Goal: Task Accomplishment & Management: Manage account settings

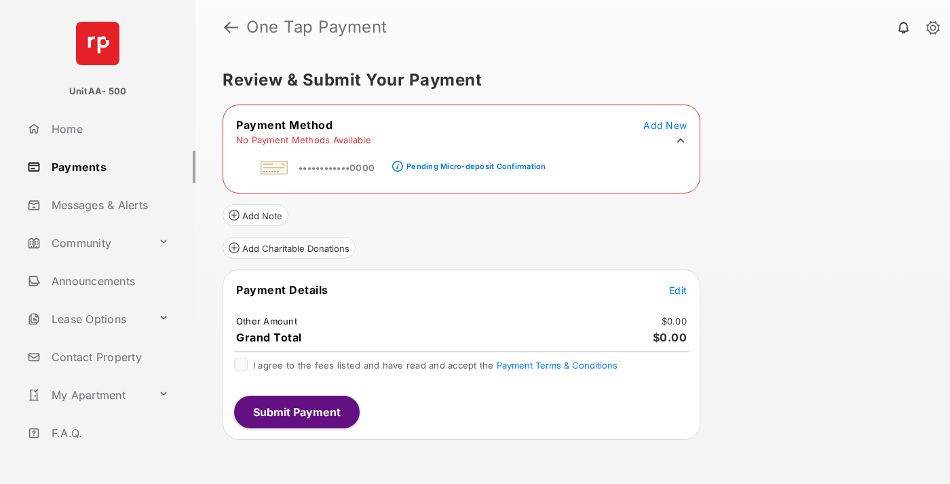
click at [474, 162] on div "Pending Micro-deposit Confirmation" at bounding box center [475, 165] width 139 height 9
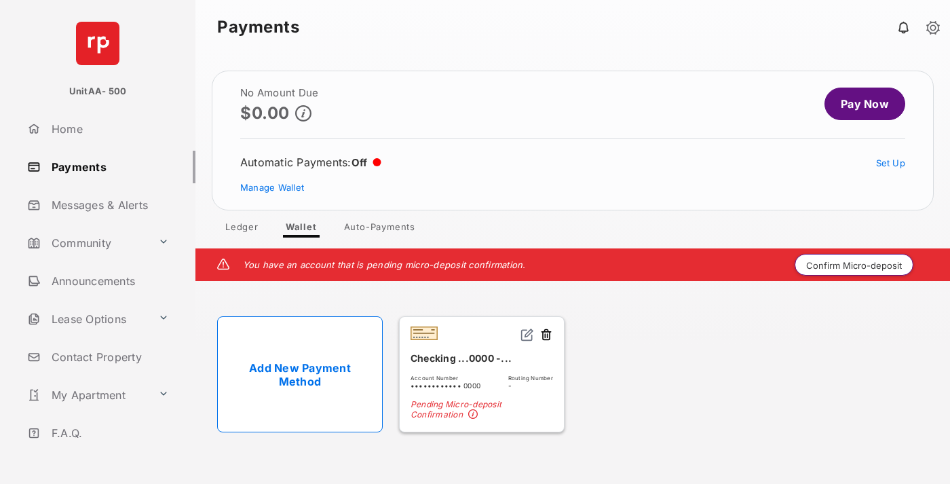
click at [854, 265] on button "Confirm Micro-deposit" at bounding box center [853, 265] width 119 height 22
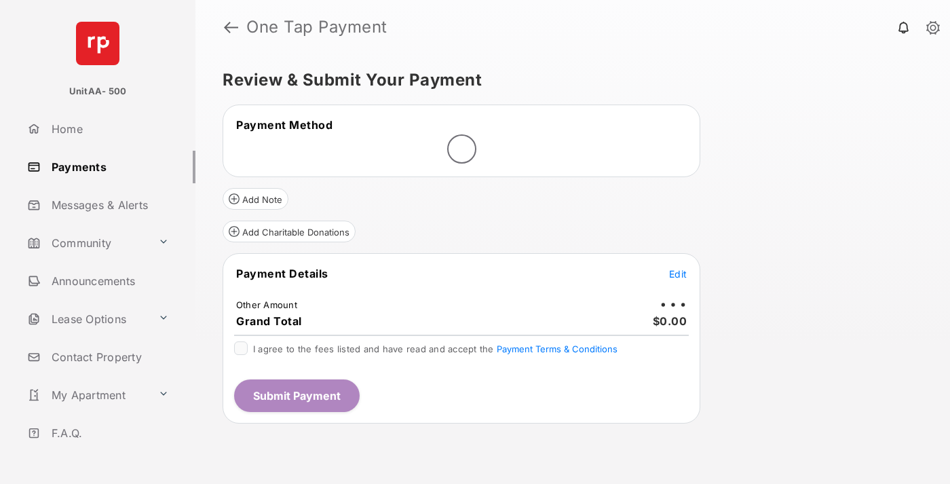
click at [678, 273] on span "Edit" at bounding box center [678, 274] width 18 height 12
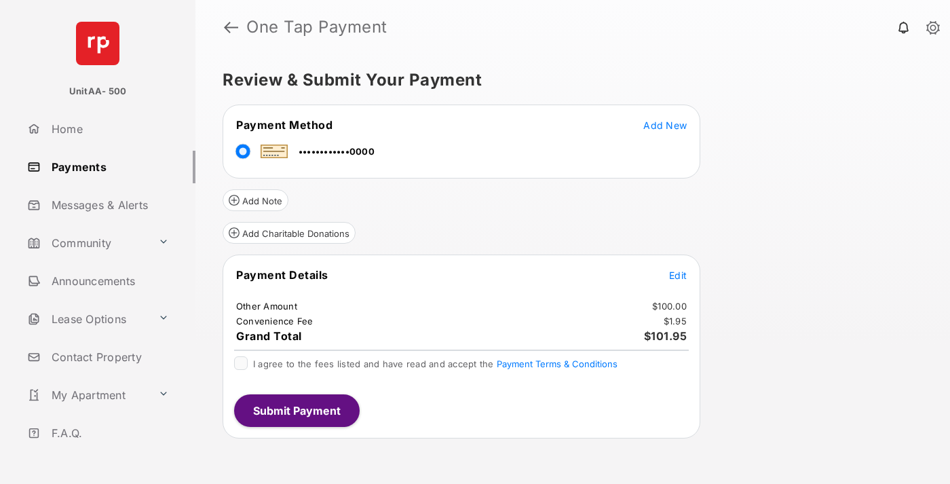
click at [678, 275] on span "Edit" at bounding box center [678, 275] width 18 height 12
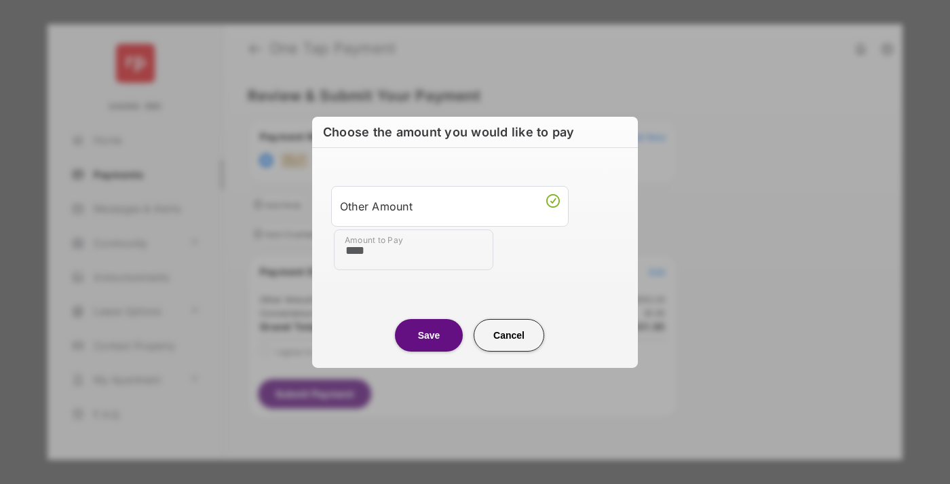
click at [429, 334] on button "Save" at bounding box center [429, 334] width 68 height 33
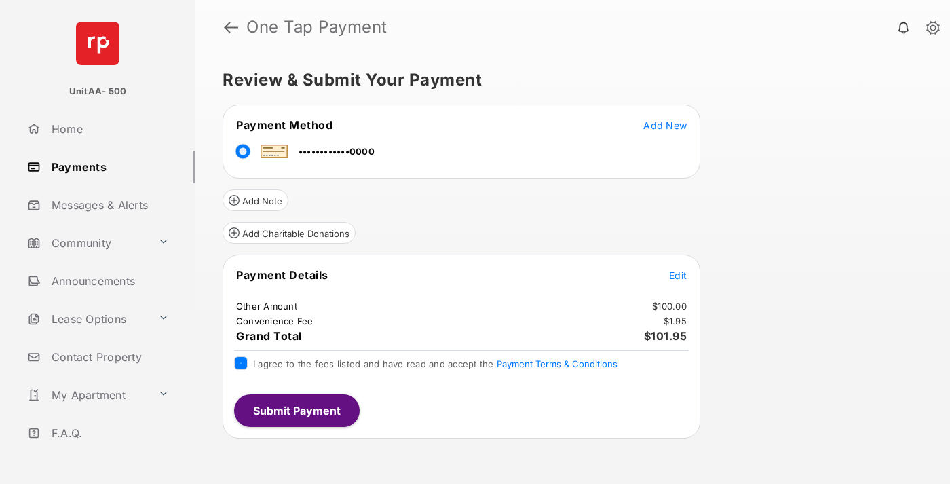
click at [296, 410] on button "Submit Payment" at bounding box center [297, 410] width 126 height 33
